Goal: Transaction & Acquisition: Subscribe to service/newsletter

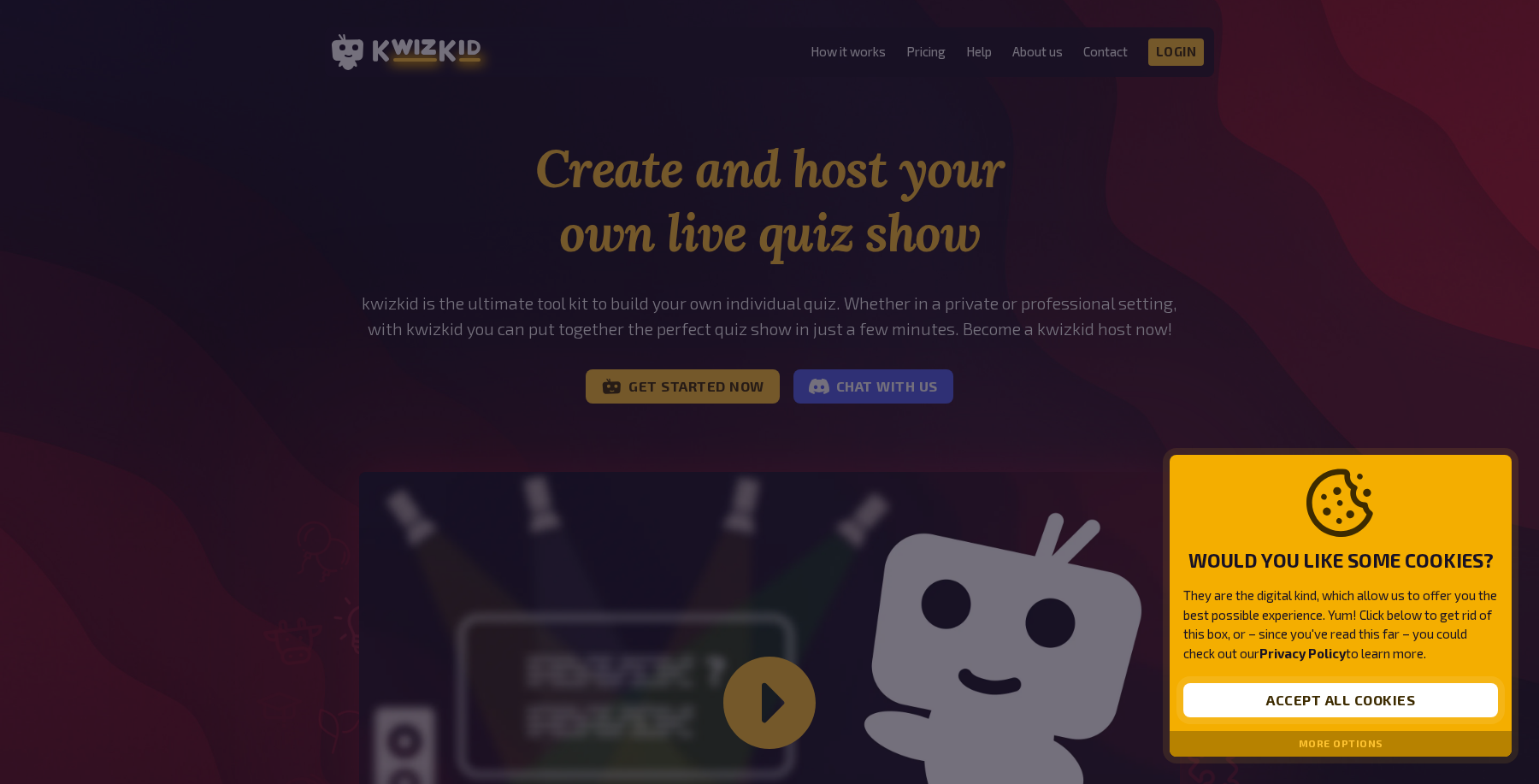
click at [1306, 701] on button "Accept all cookies" at bounding box center [1341, 700] width 315 height 35
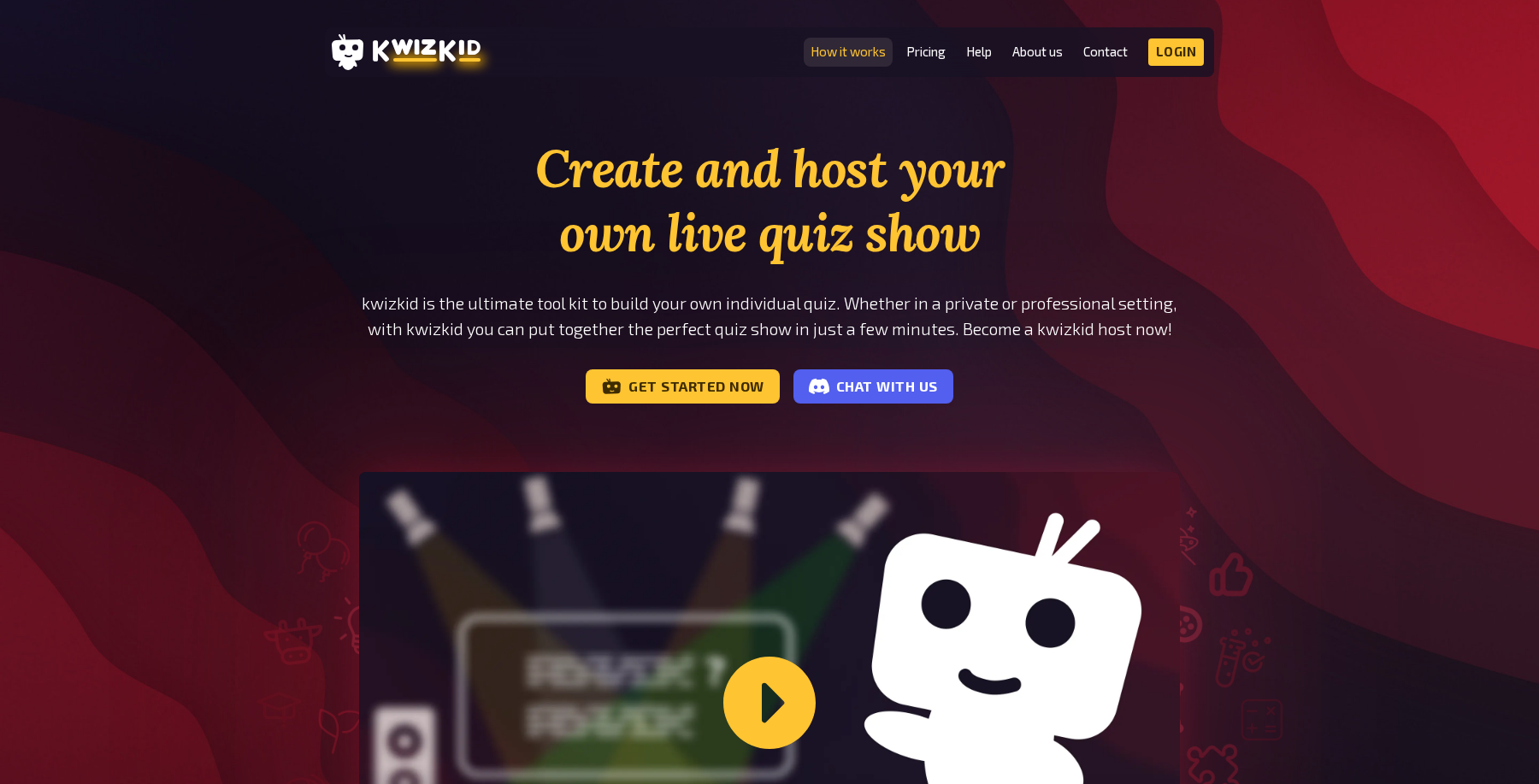
click at [852, 51] on link "How it works" at bounding box center [848, 52] width 75 height 15
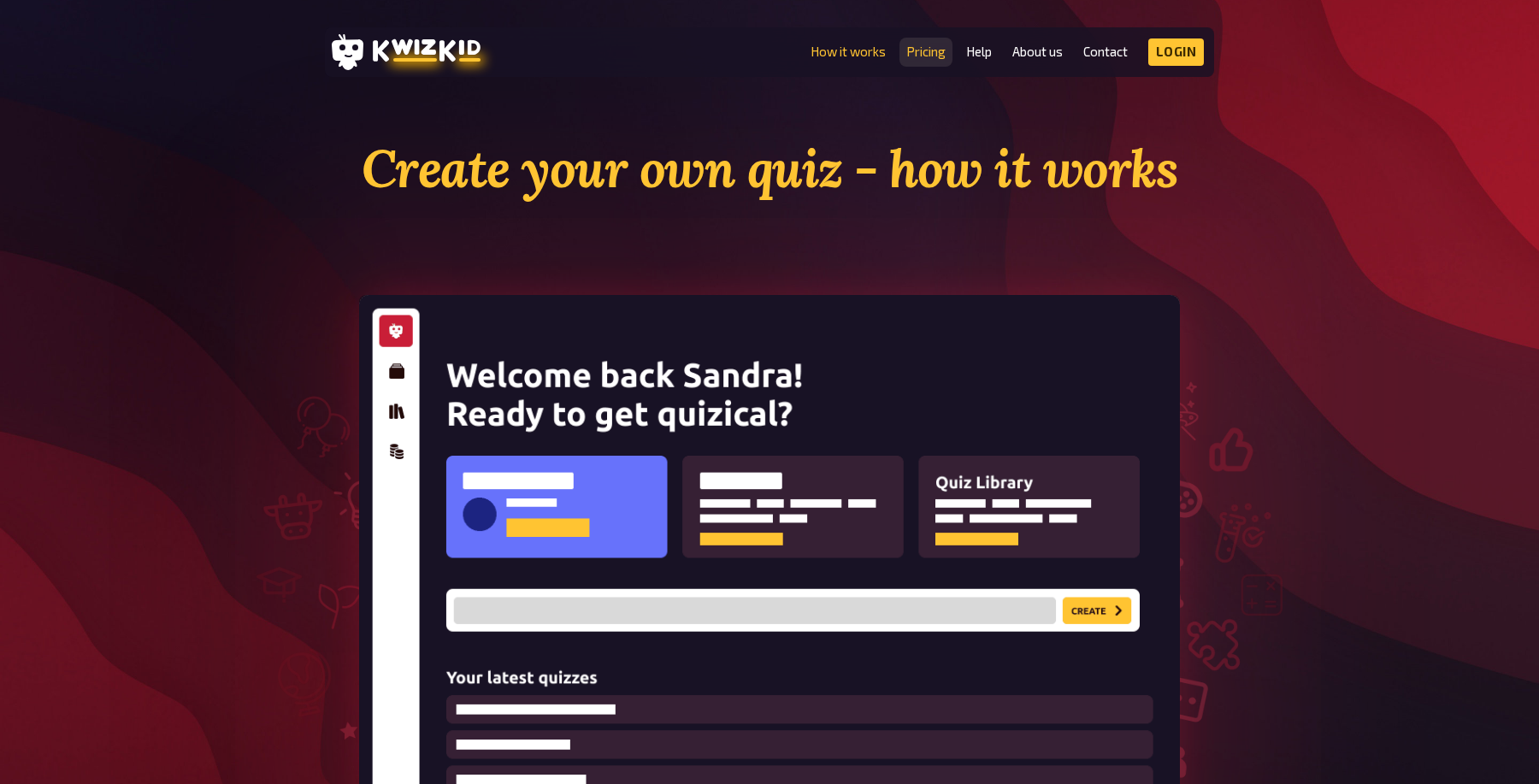
click at [928, 47] on link "Pricing" at bounding box center [926, 52] width 39 height 15
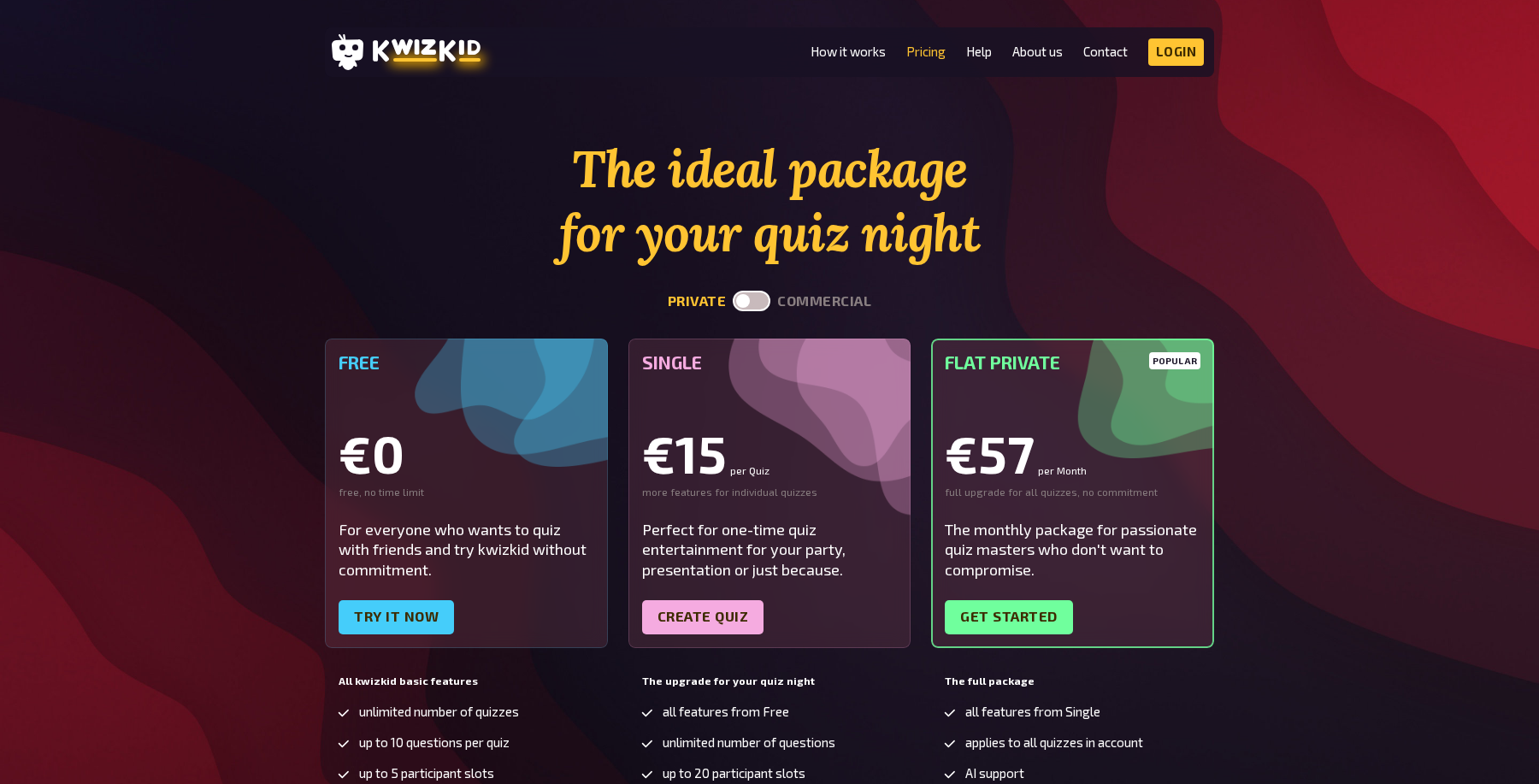
click at [750, 298] on label at bounding box center [752, 301] width 37 height 21
click at [733, 291] on input "checkbox" at bounding box center [732, 290] width 1 height 1
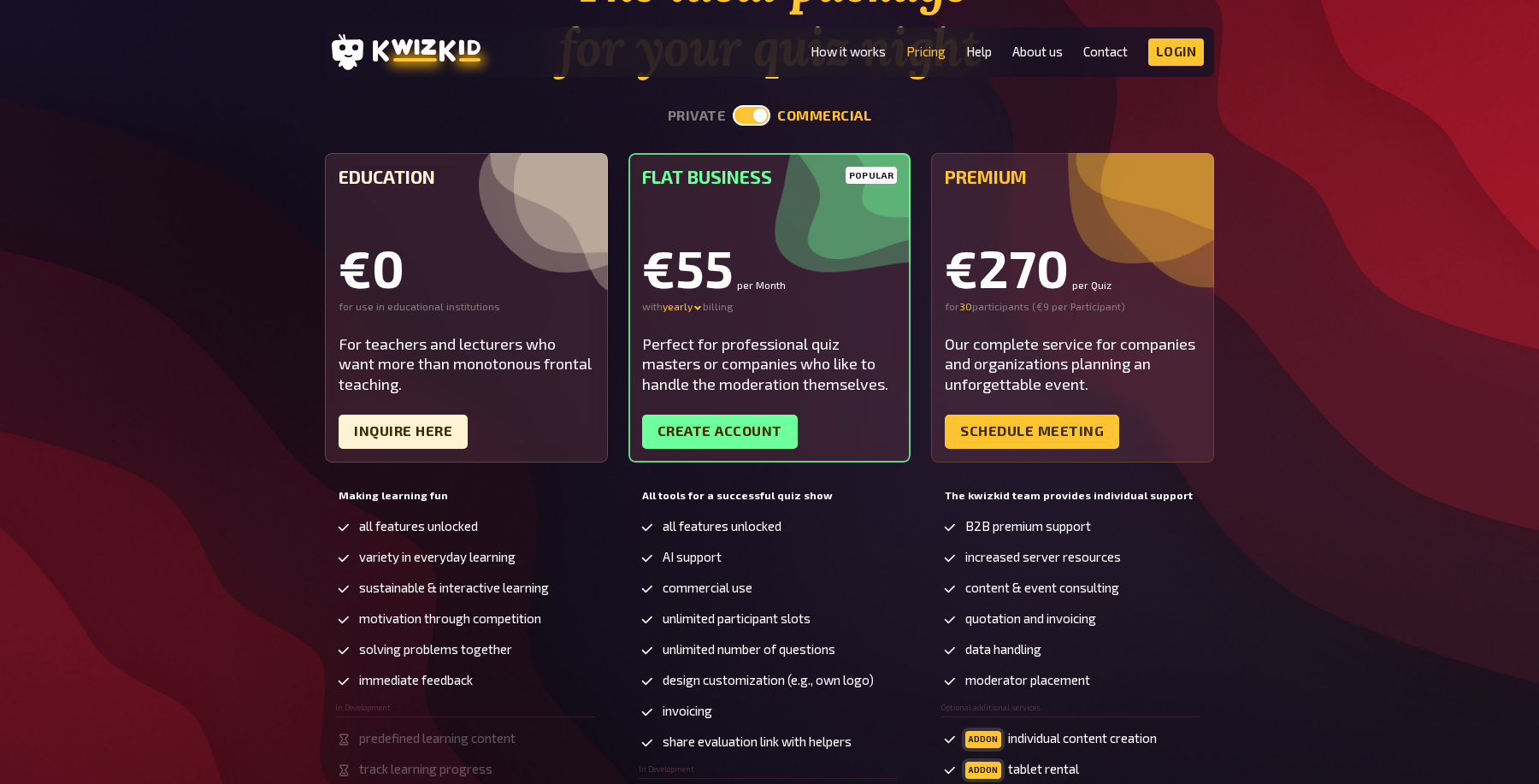
scroll to position [176, 0]
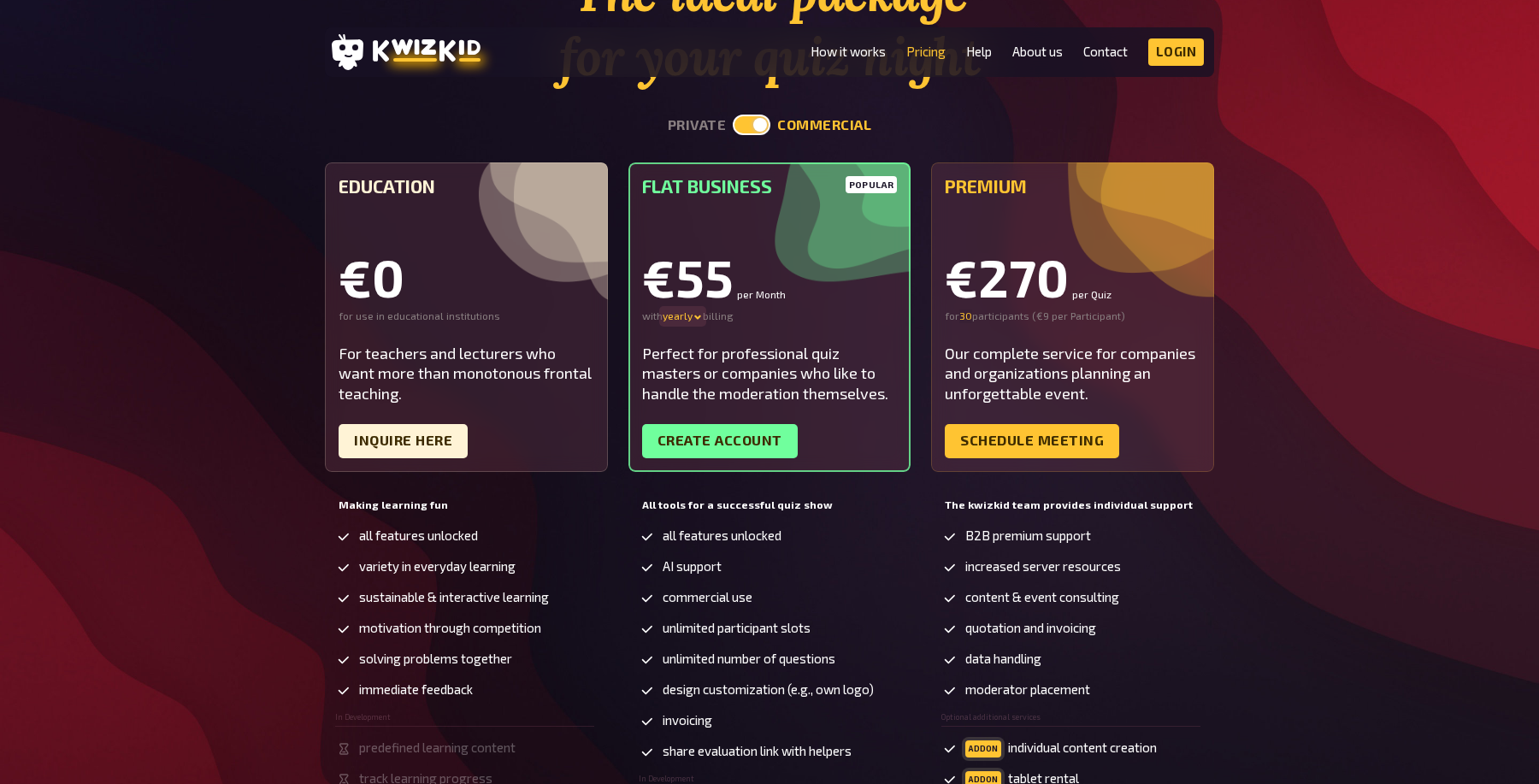
click at [694, 315] on icon at bounding box center [698, 317] width 10 height 10
click at [695, 318] on div "monthly" at bounding box center [708, 316] width 90 height 14
click at [738, 130] on label at bounding box center [752, 125] width 37 height 21
click at [733, 115] on input "checkbox" at bounding box center [732, 114] width 1 height 1
checkbox input "false"
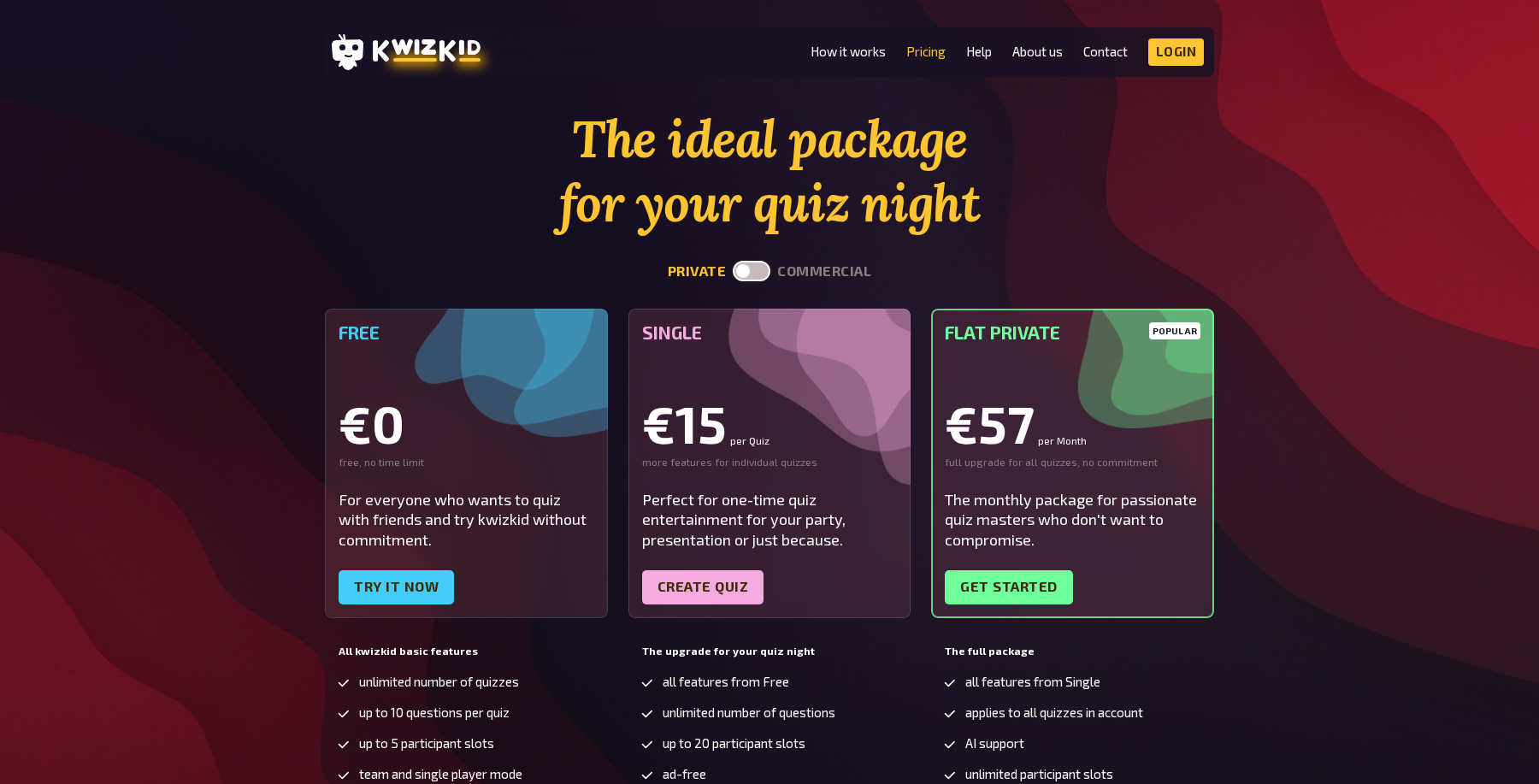
scroll to position [0, 0]
